Goal: Find specific page/section: Find specific page/section

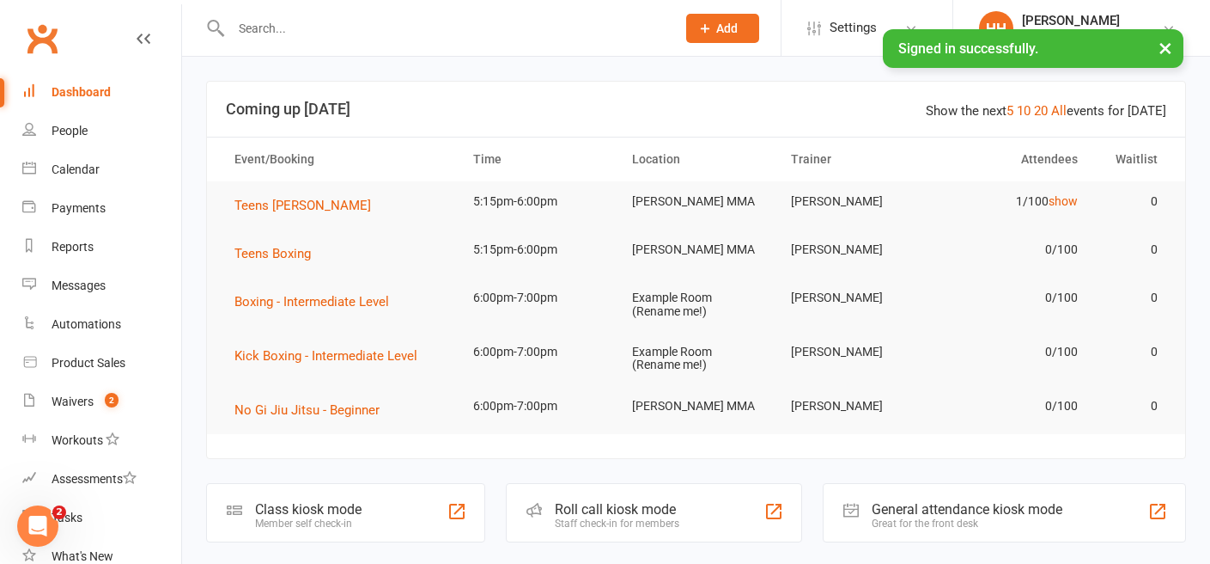
click at [277, 30] on input "text" at bounding box center [445, 28] width 438 height 24
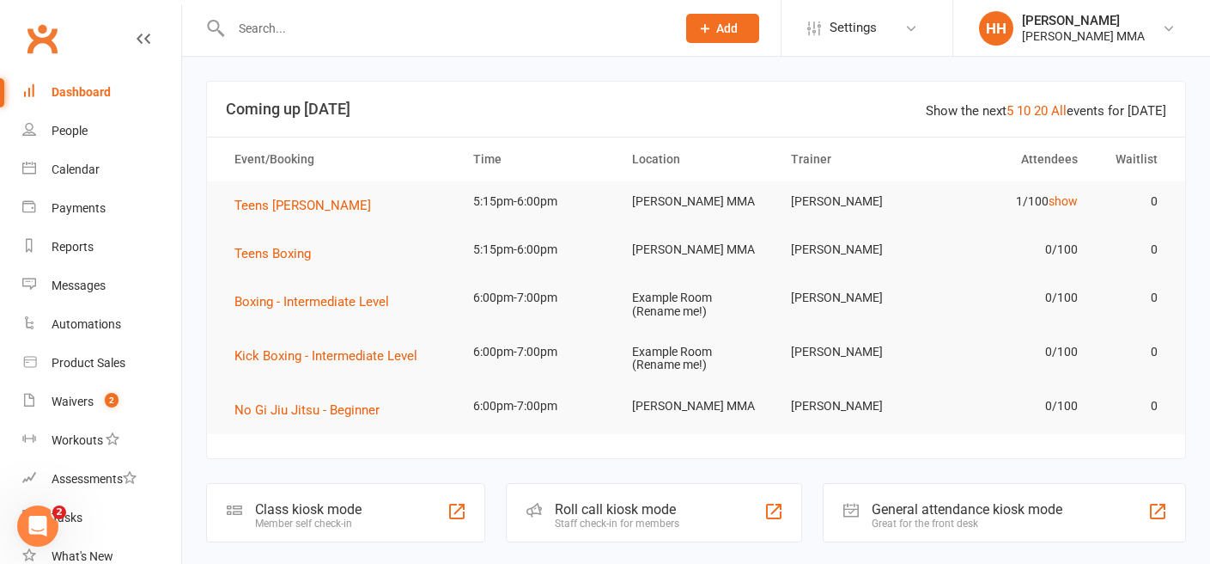
click at [284, 21] on input "text" at bounding box center [445, 28] width 438 height 24
paste input "[PERSON_NAME]"
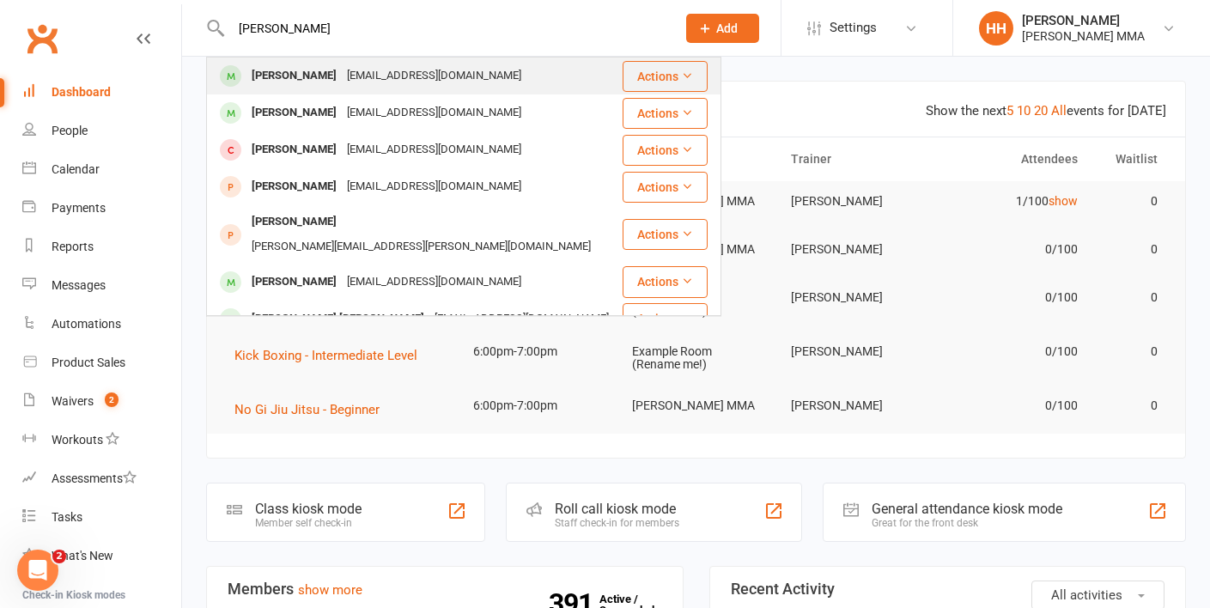
type input "[PERSON_NAME]"
click at [454, 85] on div "[PERSON_NAME] [EMAIL_ADDRESS][DOMAIN_NAME]" at bounding box center [414, 75] width 413 height 35
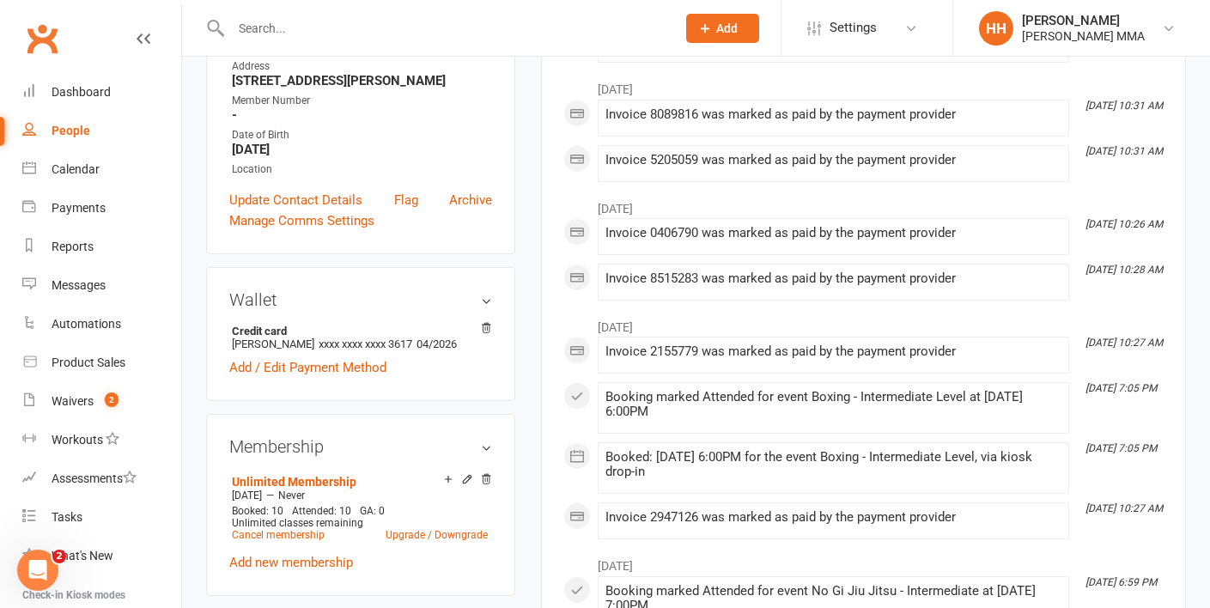
scroll to position [388, 0]
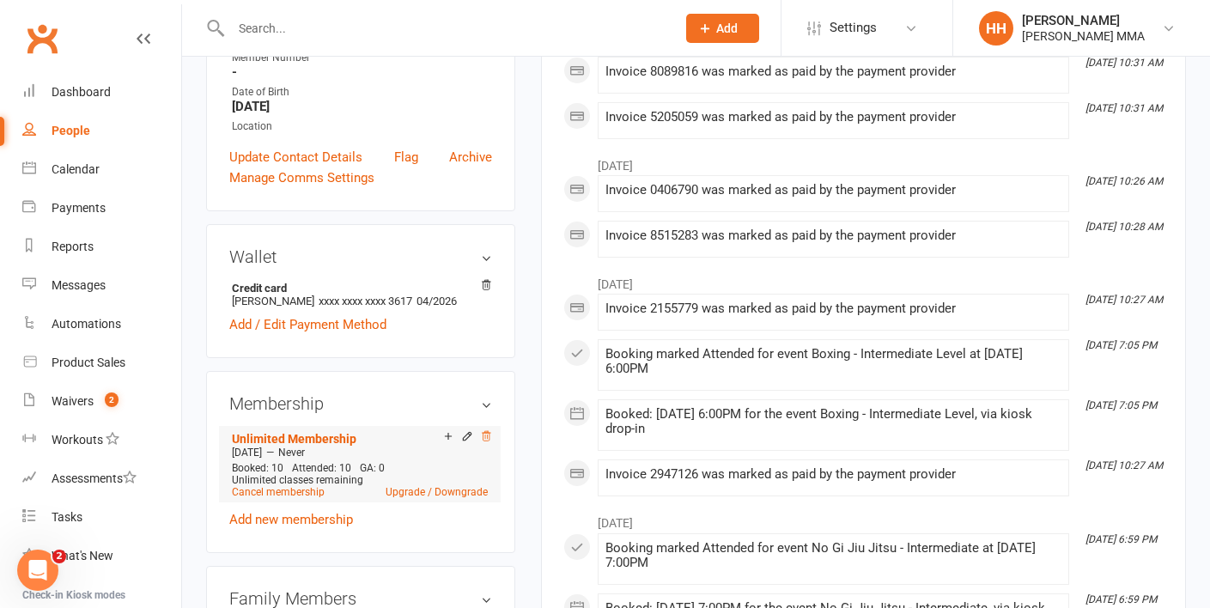
click at [487, 439] on icon at bounding box center [486, 436] width 12 height 12
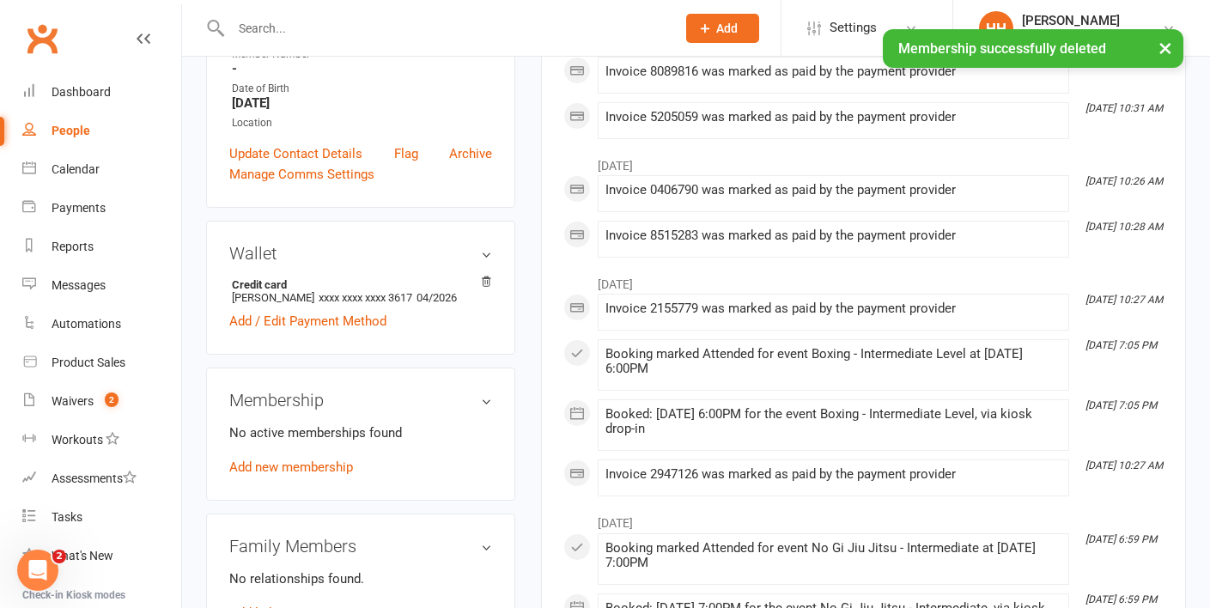
scroll to position [385, 0]
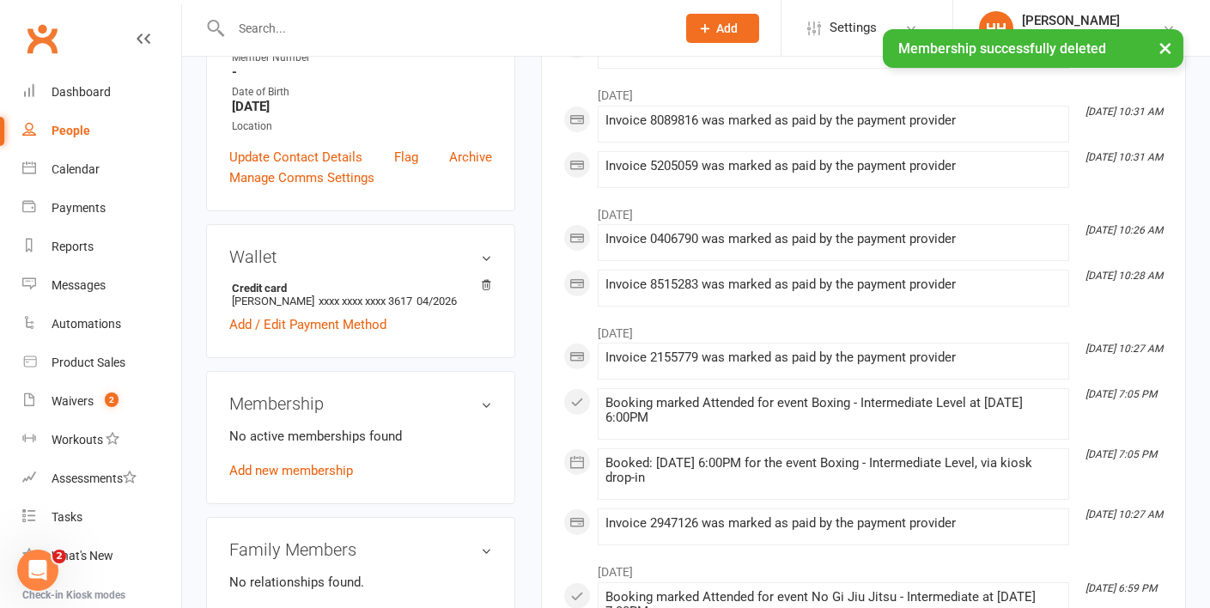
click at [292, 15] on div at bounding box center [435, 28] width 458 height 56
click at [297, 25] on input "text" at bounding box center [445, 28] width 438 height 24
paste input "[PERSON_NAME]"
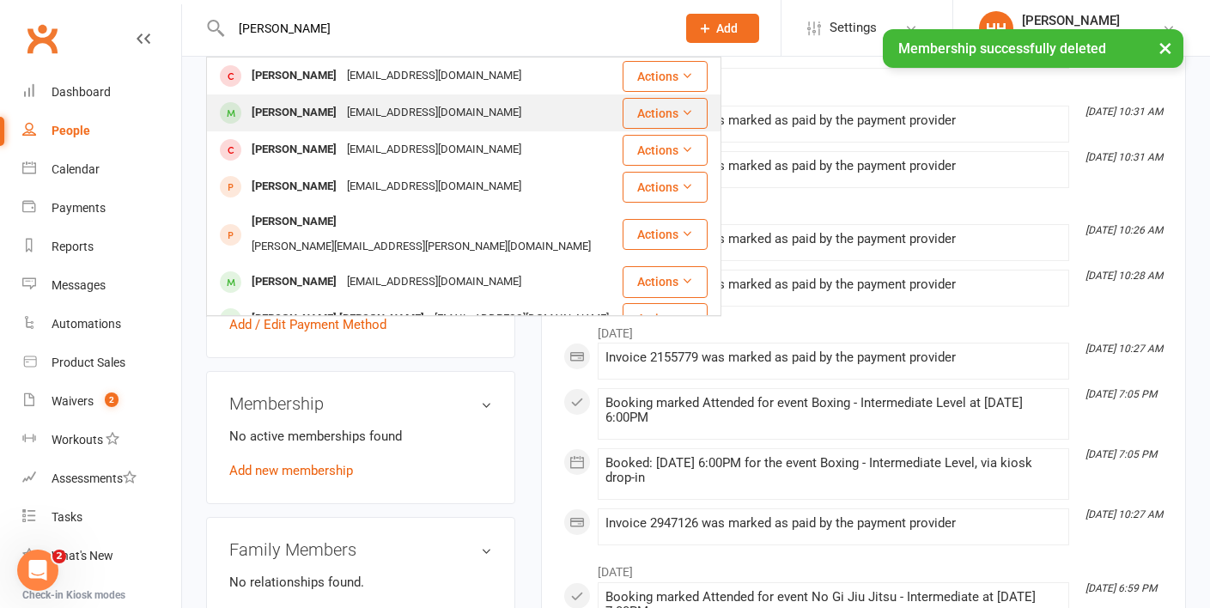
type input "[PERSON_NAME]"
click at [342, 101] on div "[EMAIL_ADDRESS][DOMAIN_NAME]" at bounding box center [434, 113] width 185 height 25
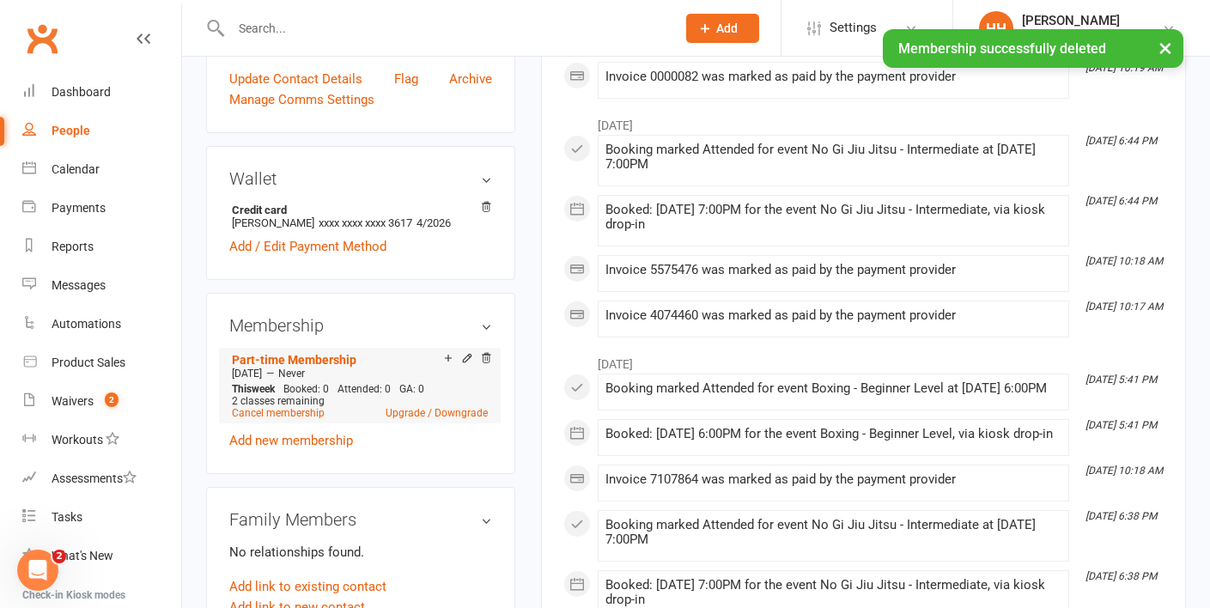
scroll to position [442, 0]
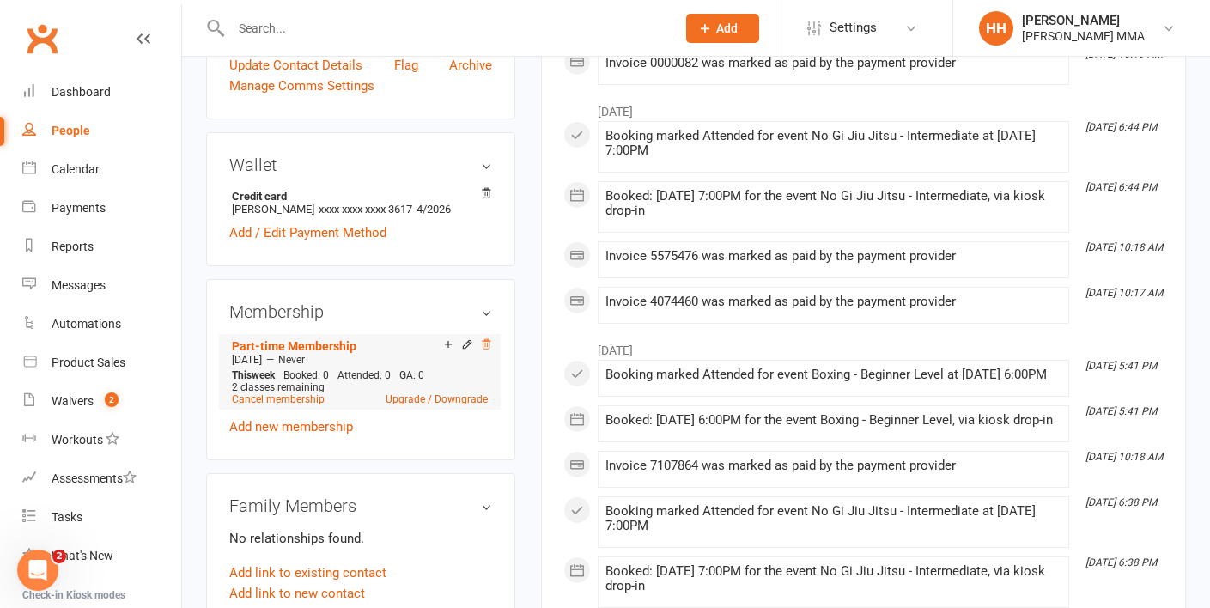
click at [491, 338] on icon at bounding box center [486, 344] width 12 height 12
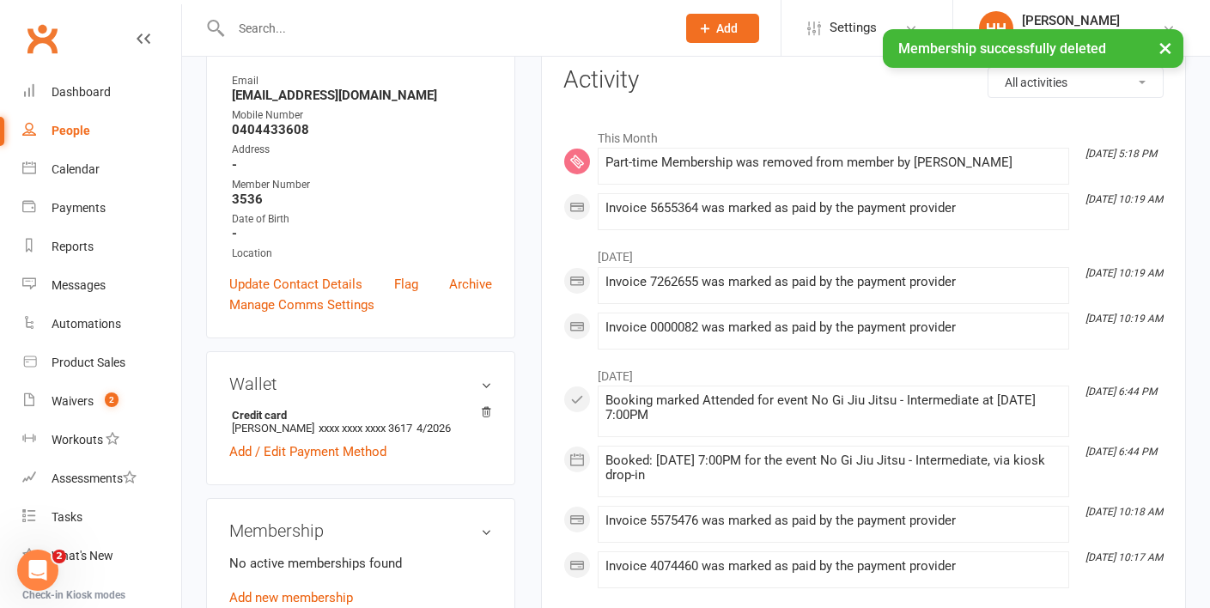
scroll to position [0, 0]
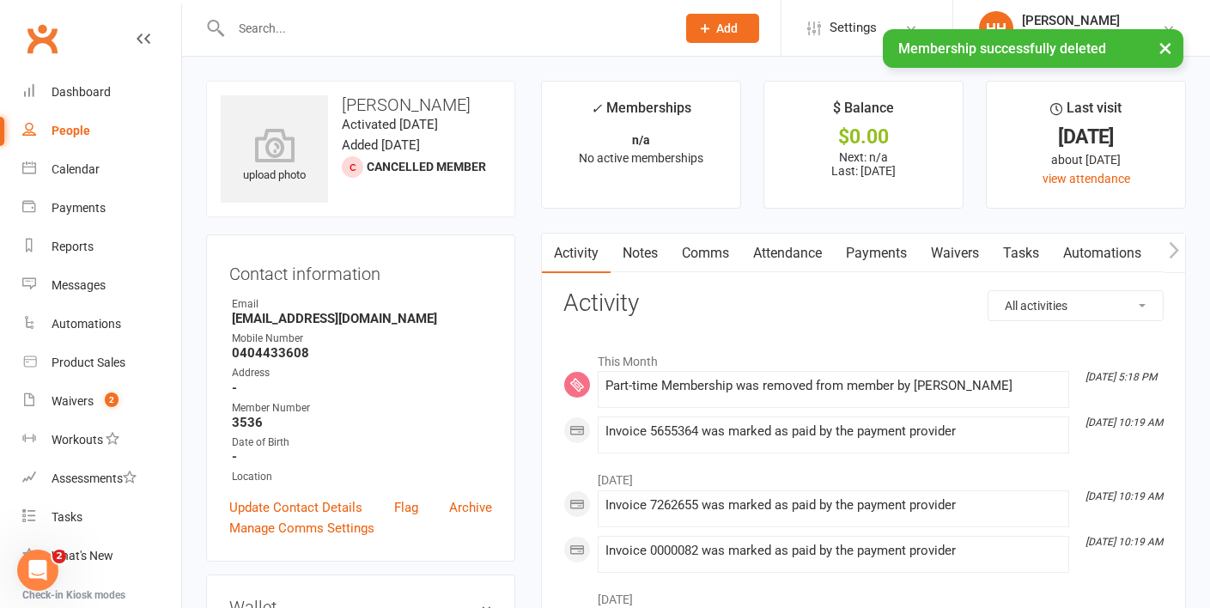
click at [899, 254] on link "Payments" at bounding box center [876, 254] width 85 height 40
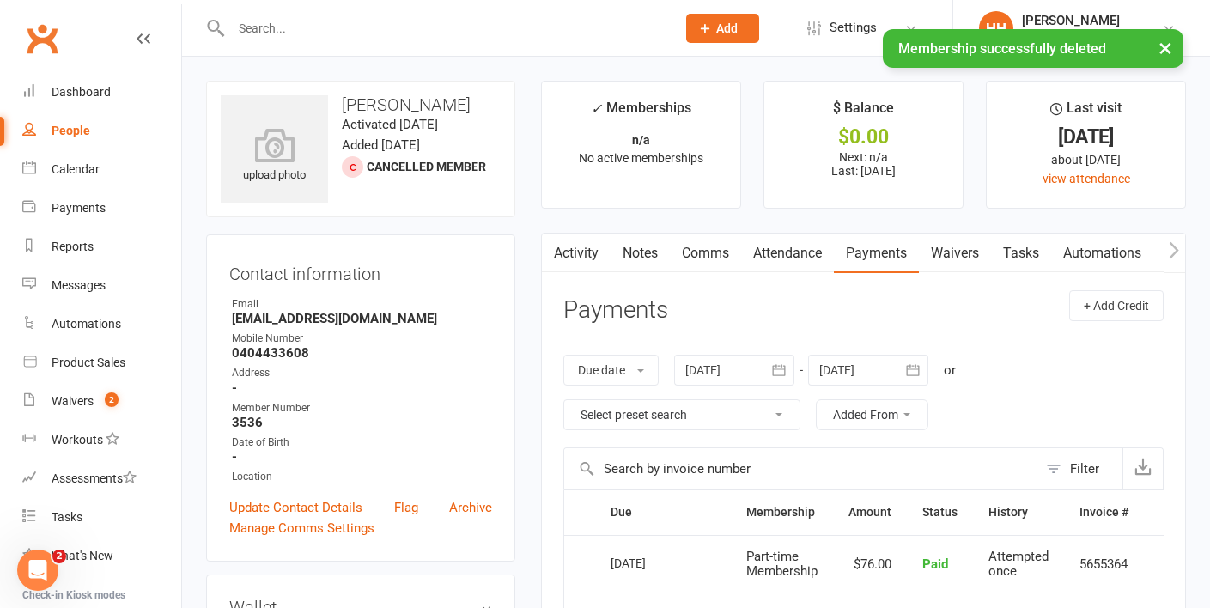
click at [290, 25] on input "text" at bounding box center [445, 28] width 438 height 24
paste input "[PERSON_NAME]"
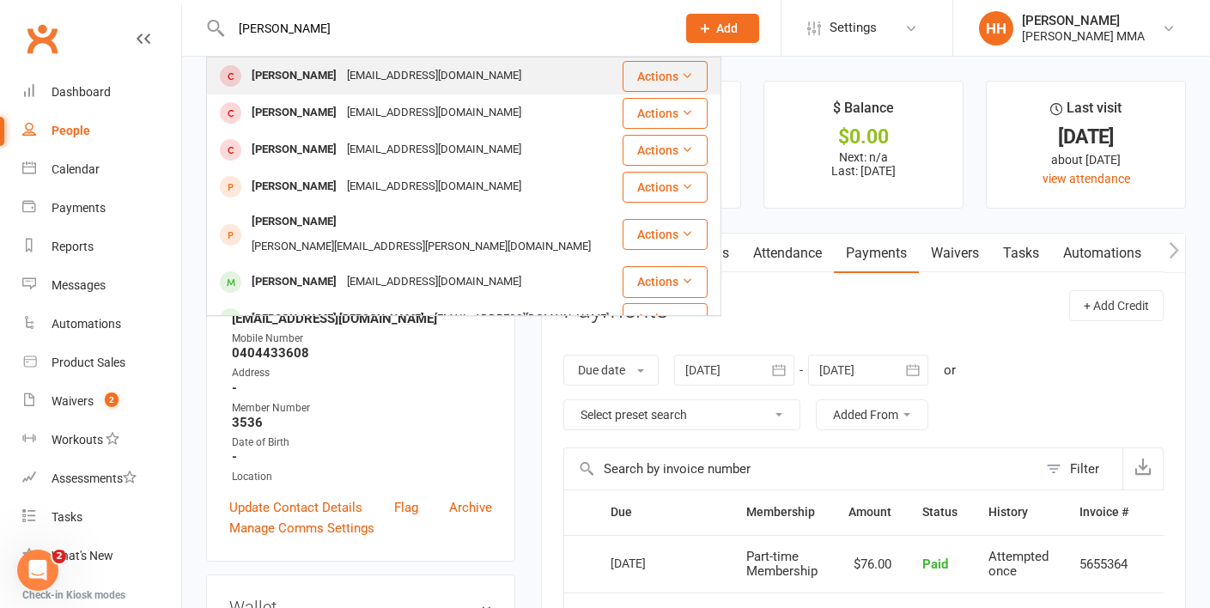
type input "[PERSON_NAME]"
click at [344, 82] on div "[EMAIL_ADDRESS][DOMAIN_NAME]" at bounding box center [434, 76] width 185 height 25
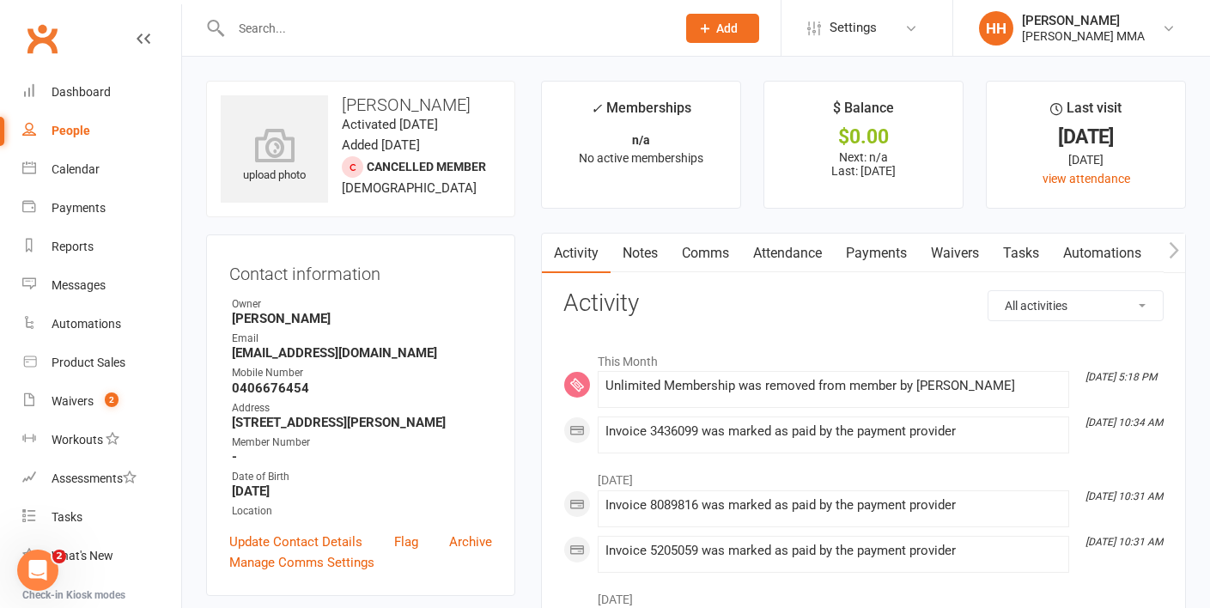
click at [900, 253] on link "Payments" at bounding box center [876, 254] width 85 height 40
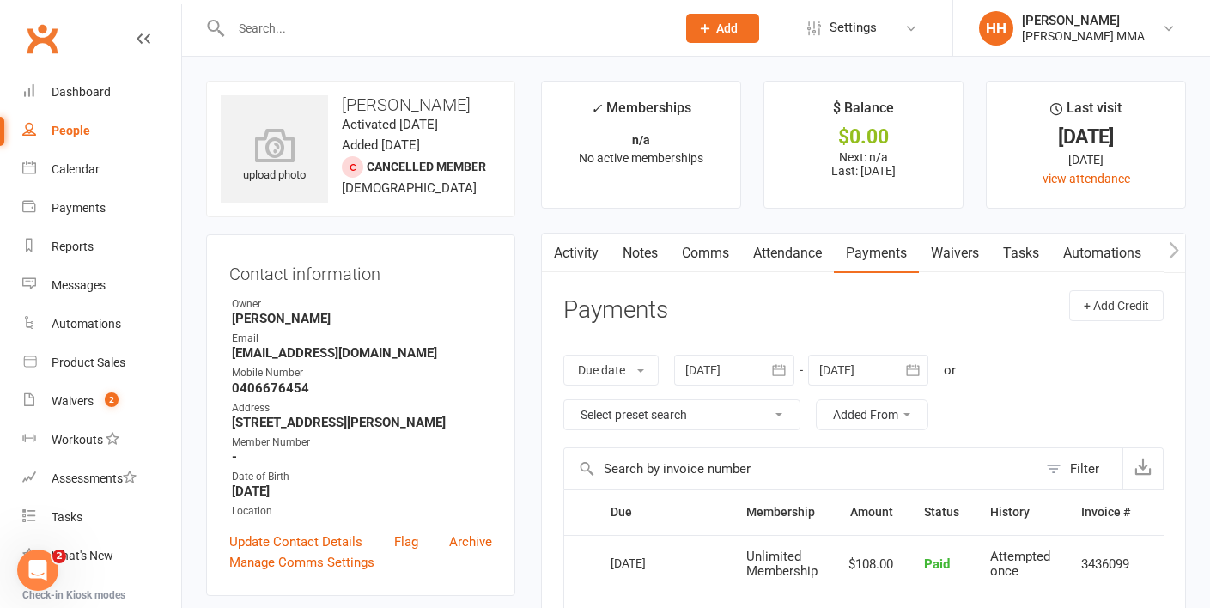
scroll to position [0, 84]
click at [702, 251] on link "Attendance" at bounding box center [708, 254] width 93 height 40
